Goal: Information Seeking & Learning: Compare options

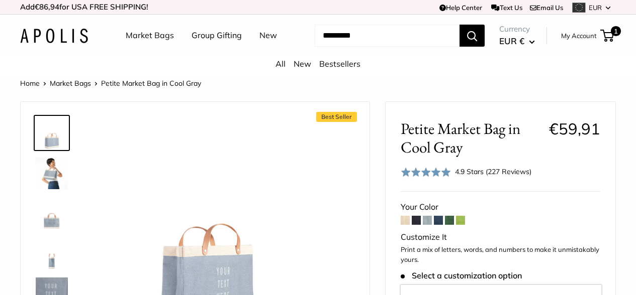
click at [339, 47] on input "Search..." at bounding box center [387, 36] width 145 height 22
type input "*********"
click at [459, 25] on button "Search" at bounding box center [471, 36] width 25 height 22
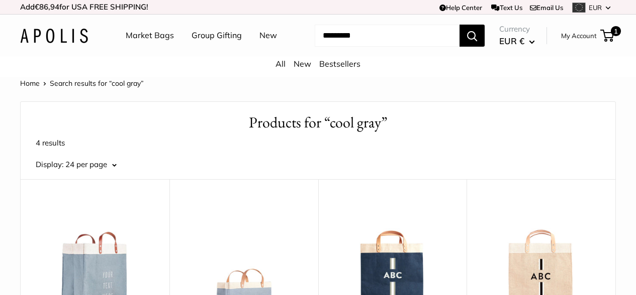
click at [383, 47] on input "Search..." at bounding box center [387, 36] width 145 height 22
type input "********"
click at [459, 25] on button "Search" at bounding box center [471, 36] width 25 height 22
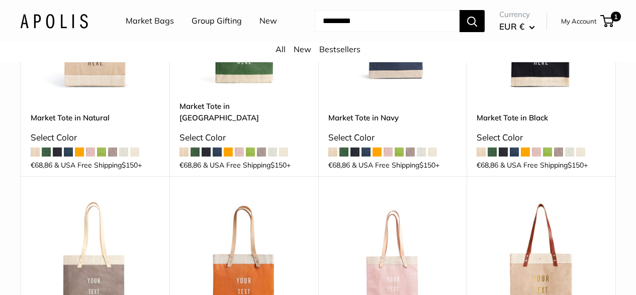
scroll to position [114, 0]
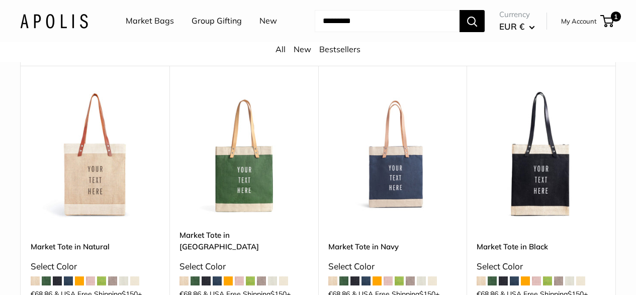
click at [0, 0] on img at bounding box center [0, 0] width 0 height 0
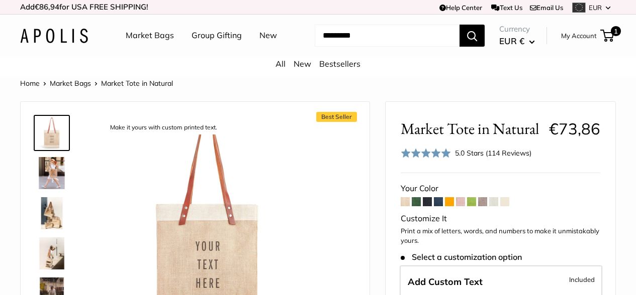
click at [442, 207] on span at bounding box center [438, 201] width 9 height 9
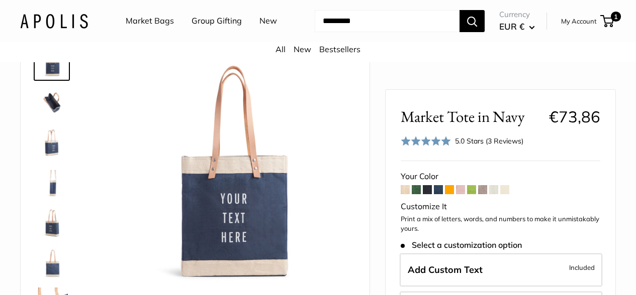
scroll to position [83, 0]
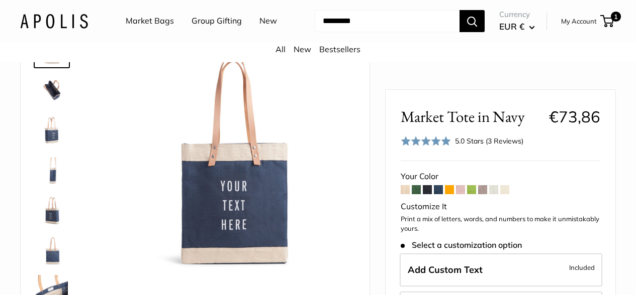
click at [496, 193] on span at bounding box center [493, 189] width 9 height 9
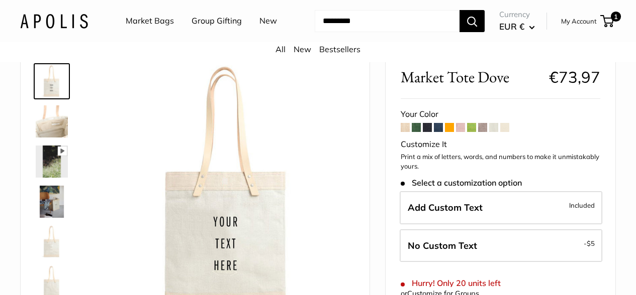
scroll to position [84, 0]
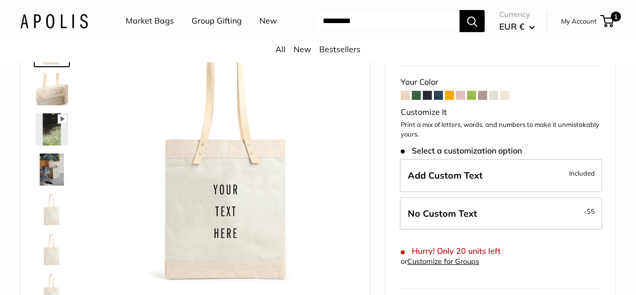
click at [485, 100] on span at bounding box center [482, 95] width 9 height 9
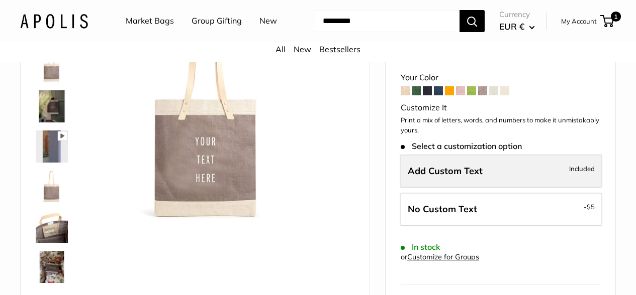
scroll to position [18, 0]
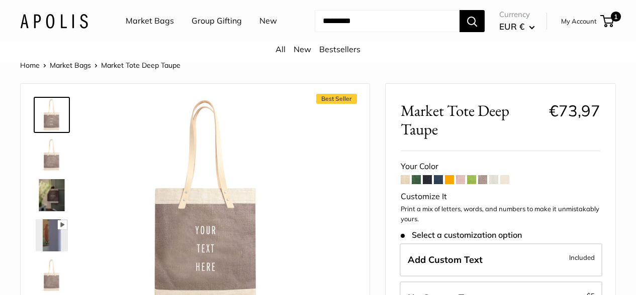
click at [440, 184] on span at bounding box center [438, 179] width 9 height 9
